Goal: Understand process/instructions: Learn how to perform a task or action

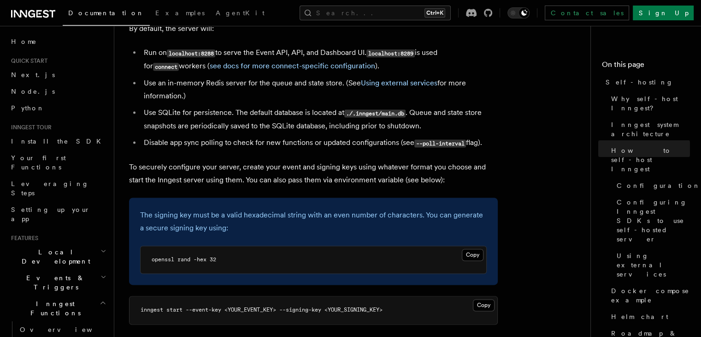
scroll to position [968, 0]
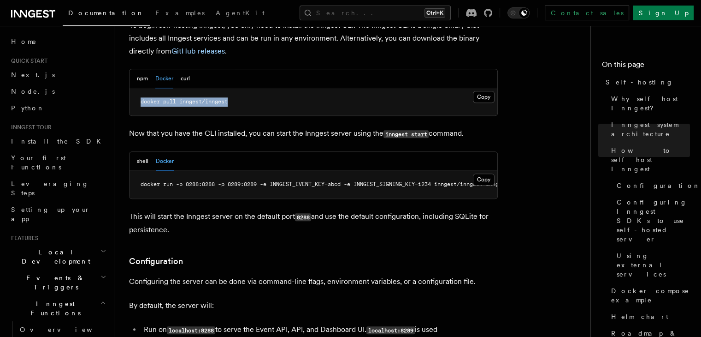
drag, startPoint x: 141, startPoint y: 74, endPoint x: 252, endPoint y: 70, distance: 111.7
click at [252, 88] on pre "docker pull inngest/inngest" at bounding box center [314, 102] width 368 height 28
click at [336, 88] on pre "docker pull inngest/inngest" at bounding box center [314, 102] width 368 height 28
click at [213, 69] on div "npm Docker curl" at bounding box center [314, 78] width 368 height 19
drag, startPoint x: 179, startPoint y: 76, endPoint x: 232, endPoint y: 75, distance: 53.0
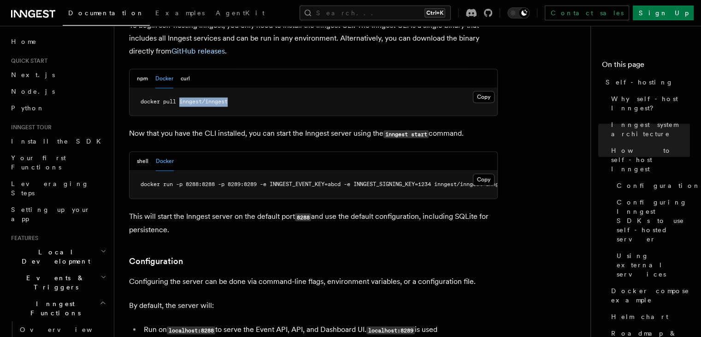
click at [232, 88] on pre "docker pull inngest/inngest" at bounding box center [314, 102] width 368 height 28
click at [237, 88] on pre "docker pull inngest/inngest" at bounding box center [314, 102] width 368 height 28
click at [234, 88] on pre "docker pull inngest/inngest" at bounding box center [314, 102] width 368 height 28
click at [282, 152] on div "shell Docker" at bounding box center [314, 161] width 368 height 19
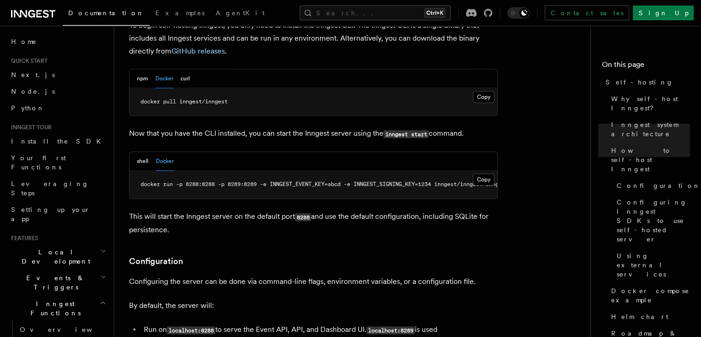
click at [288, 152] on div "shell Docker" at bounding box center [314, 161] width 368 height 19
click at [307, 152] on div "shell Docker" at bounding box center [314, 161] width 368 height 19
click at [344, 210] on p "This will start the Inngest server on the default port 8288 and use the default…" at bounding box center [313, 223] width 369 height 26
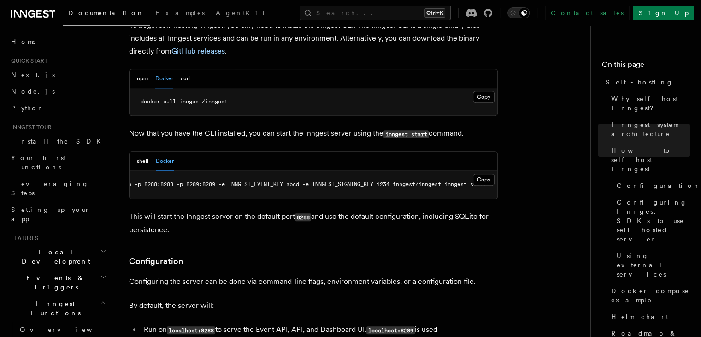
scroll to position [0, 52]
